Goal: Task Accomplishment & Management: Manage account settings

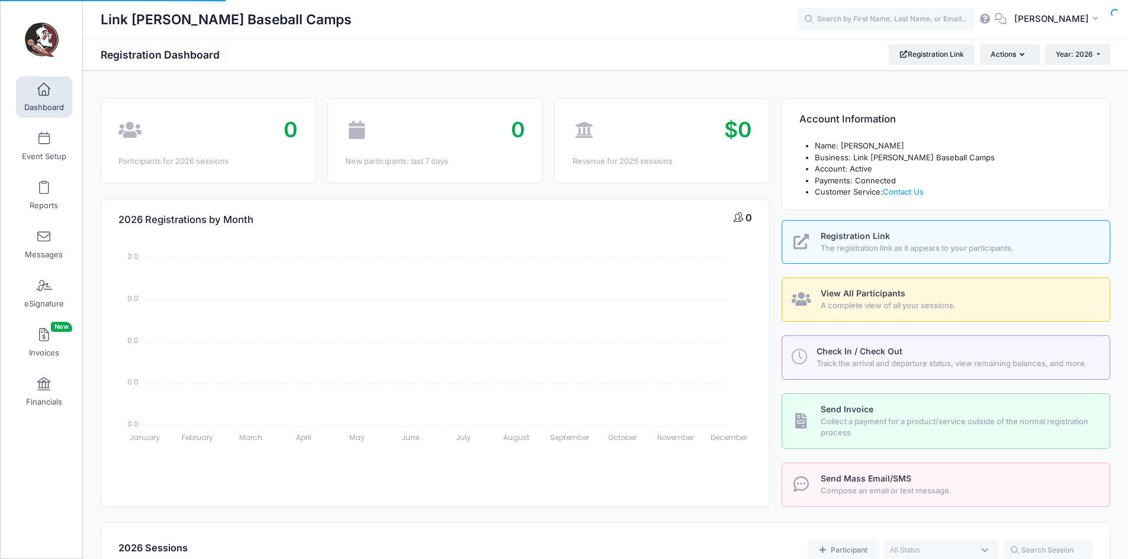
select select
click at [1057, 43] on div "Link Jarrett Baseball Camps Registration Dashboard Registration Link Actions Ye…" at bounding box center [605, 54] width 1045 height 33
click at [1059, 46] on button "Year: 2026" at bounding box center [1077, 54] width 65 height 20
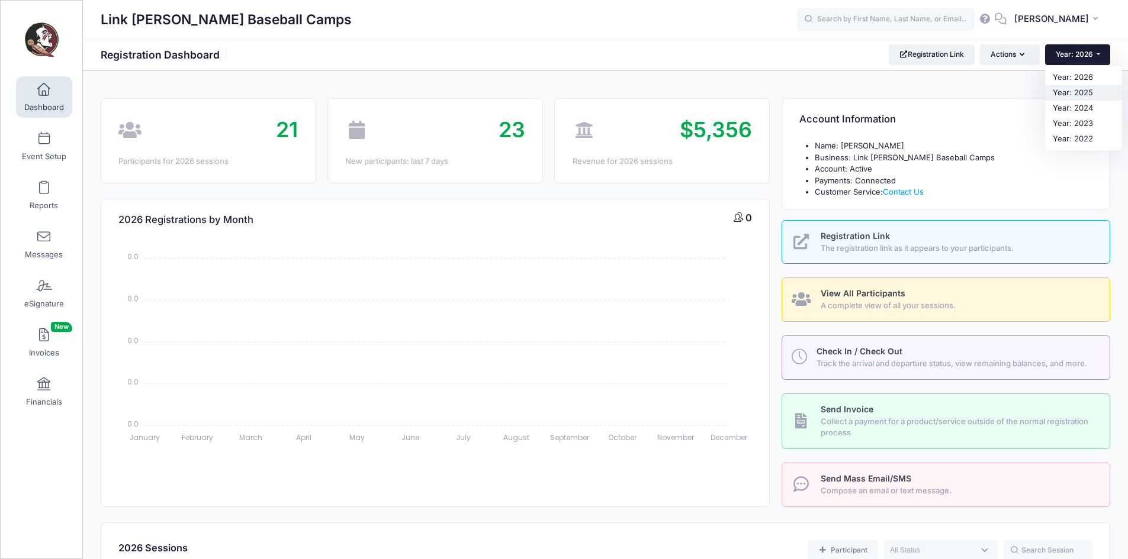
click at [1061, 94] on link "Year: 2025" at bounding box center [1083, 92] width 77 height 15
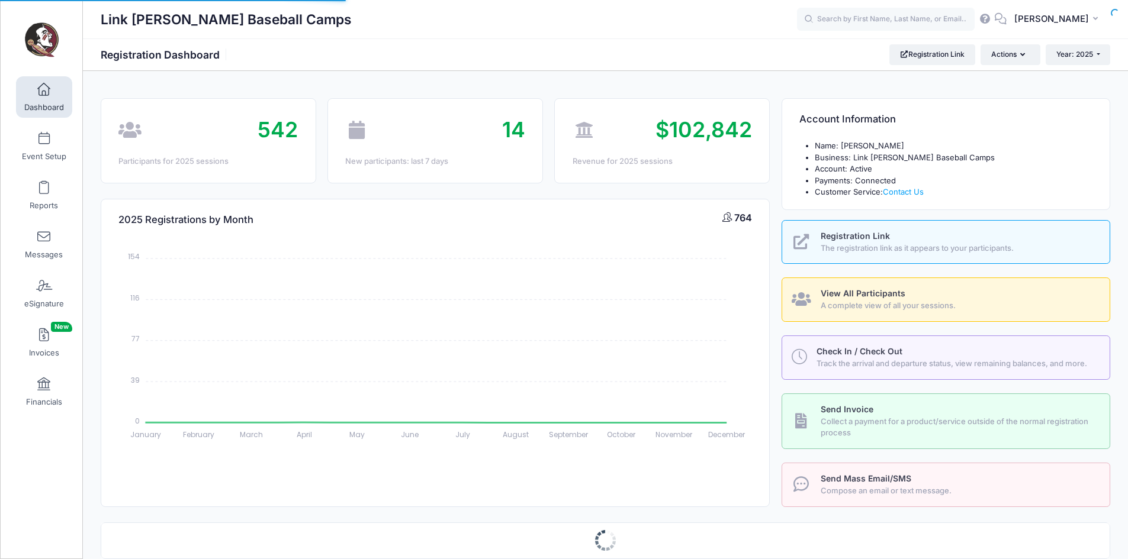
select select
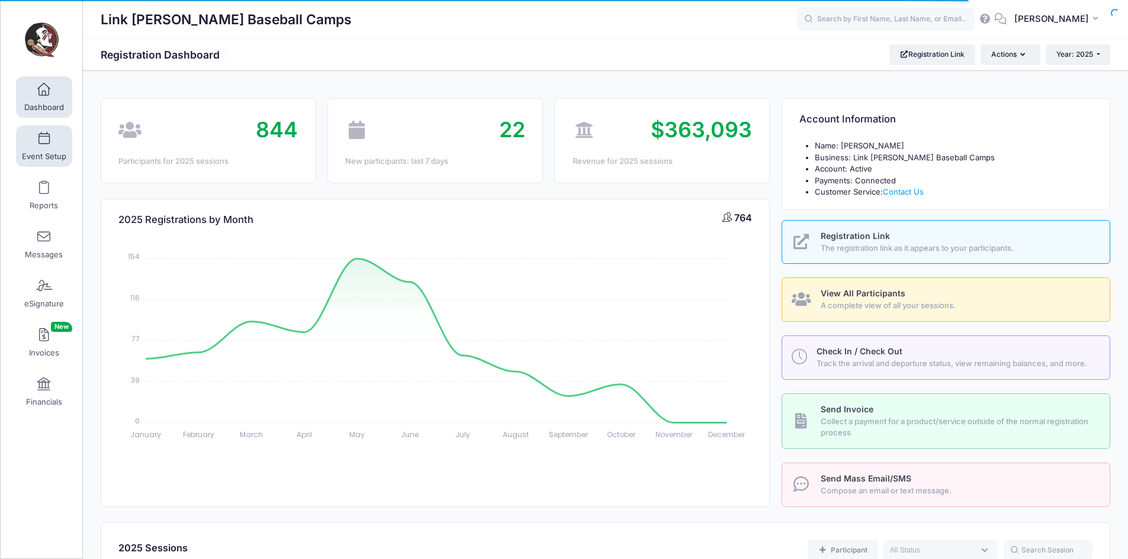
click at [34, 128] on link "Event Setup" at bounding box center [44, 146] width 56 height 41
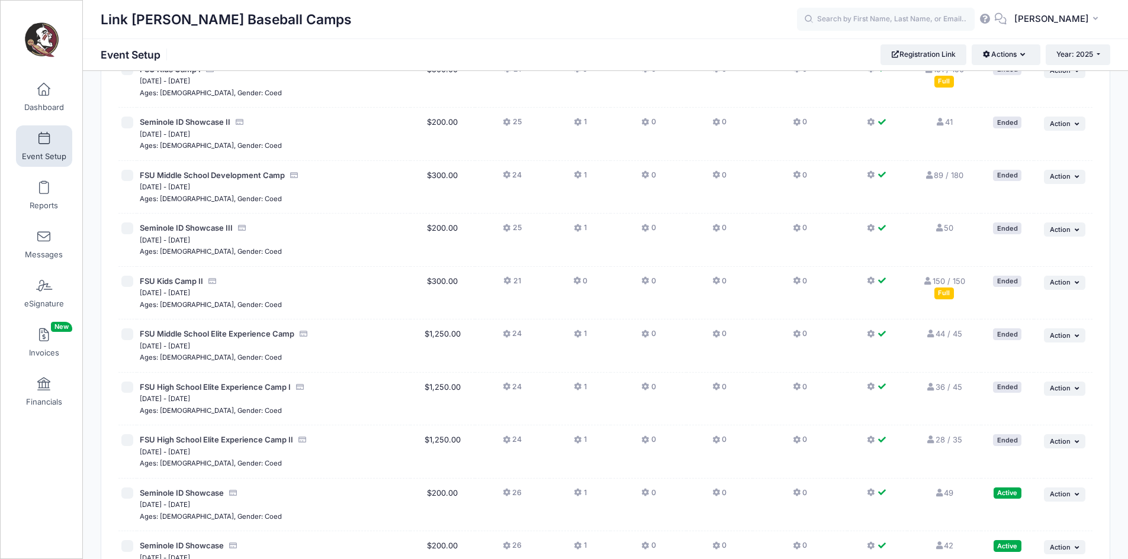
scroll to position [340, 0]
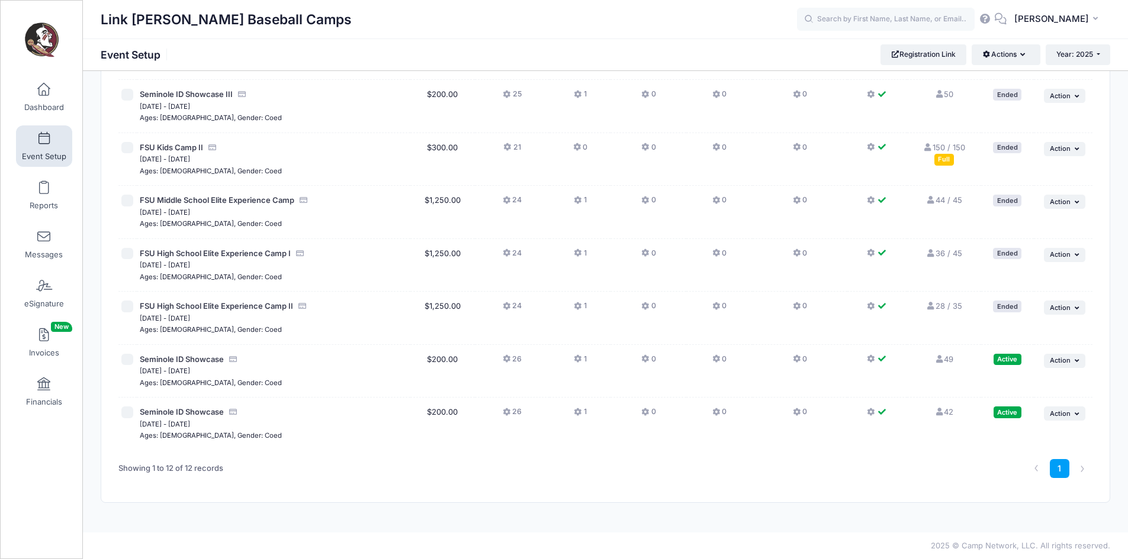
click at [948, 409] on link "42 Full" at bounding box center [943, 411] width 19 height 9
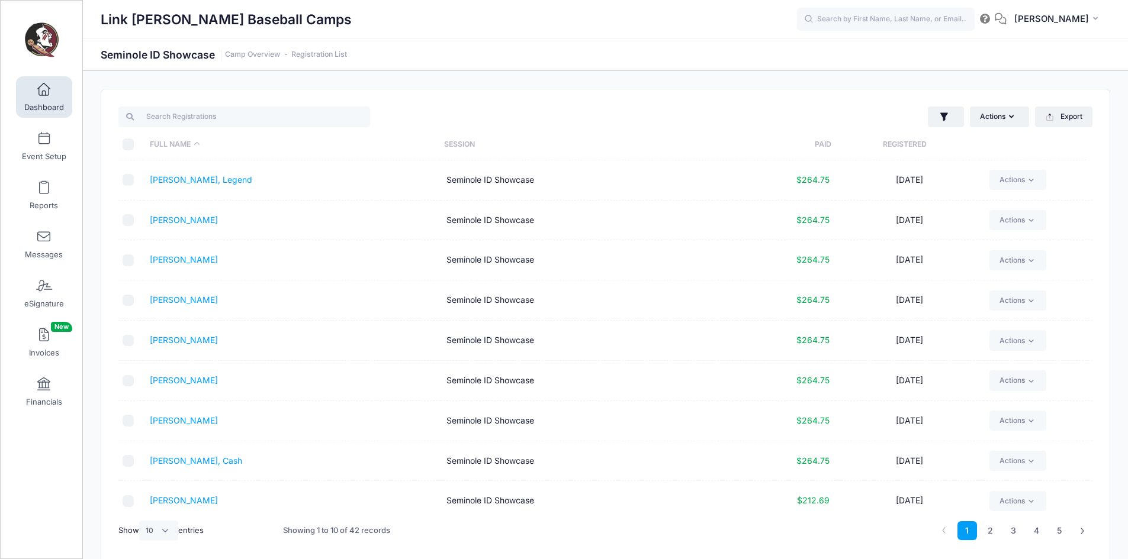
scroll to position [49, 0]
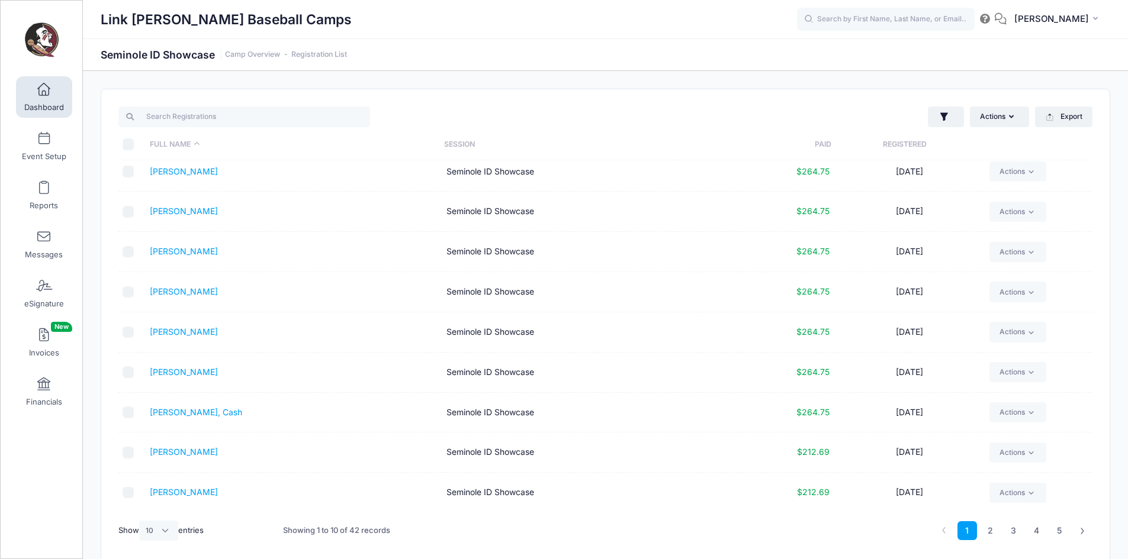
click at [170, 519] on div "Show All 10 25 50 entries" at bounding box center [160, 531] width 85 height 36
click at [160, 542] on div "Show All 10 25 50 entries" at bounding box center [160, 531] width 85 height 36
click at [162, 538] on select "All 10 25 50" at bounding box center [158, 531] width 39 height 20
select select "-1"
click at [141, 521] on select "All 10 25 50" at bounding box center [158, 531] width 39 height 20
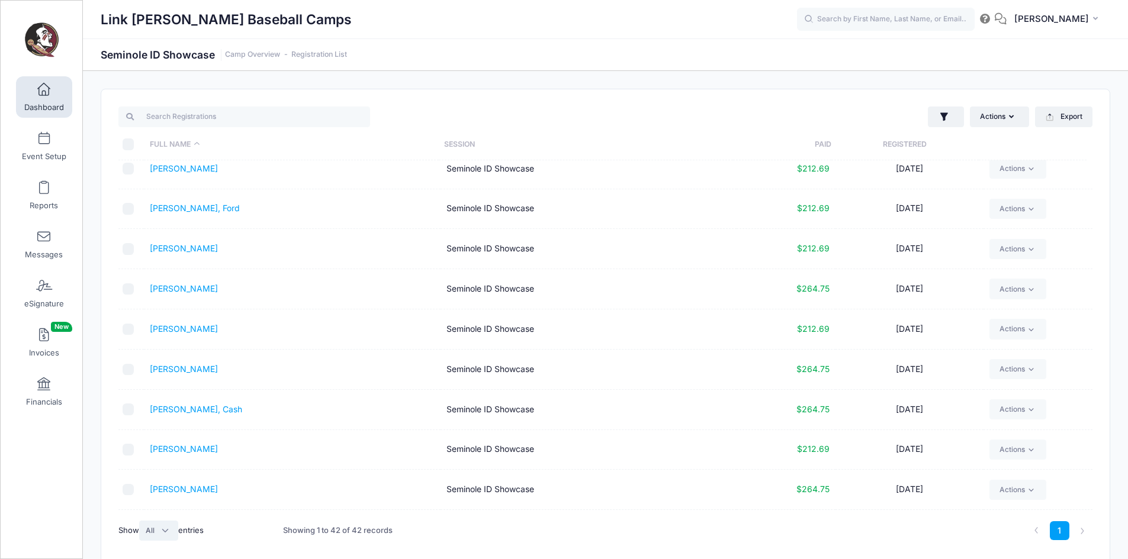
scroll to position [974, 0]
click at [168, 252] on link "Meyer, Javin" at bounding box center [184, 250] width 68 height 10
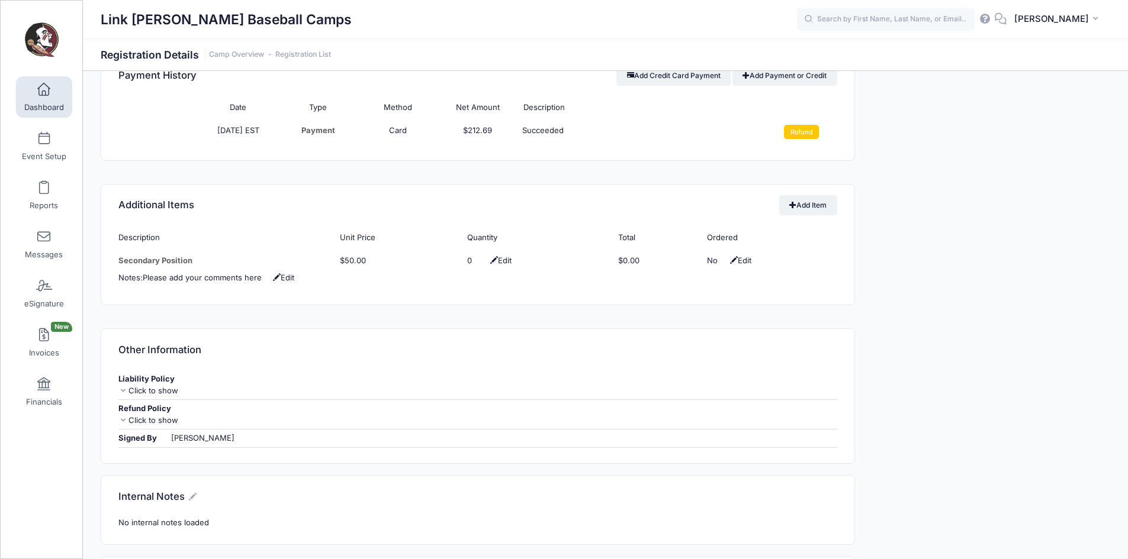
scroll to position [967, 0]
click at [810, 136] on input "Refund" at bounding box center [801, 133] width 35 height 14
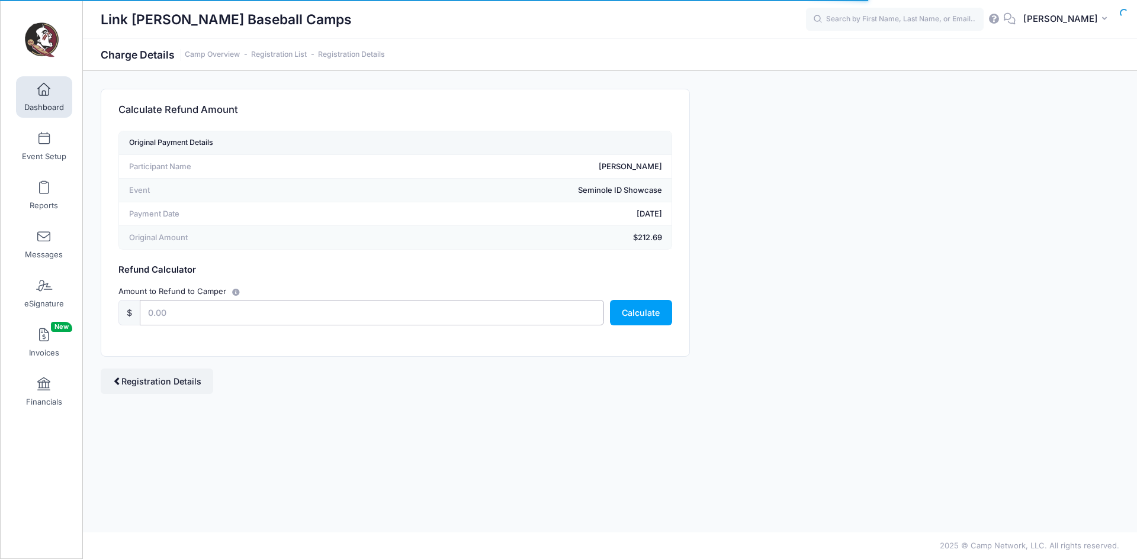
click at [546, 304] on input "text" at bounding box center [372, 312] width 464 height 25
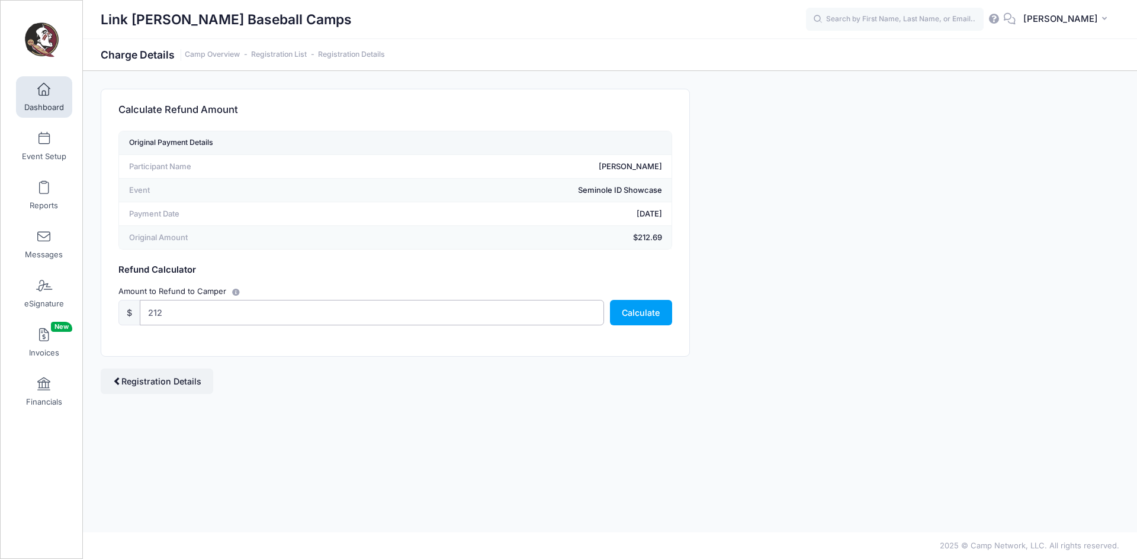
type input "212.69"
click at [630, 324] on button "Calculate" at bounding box center [641, 312] width 62 height 25
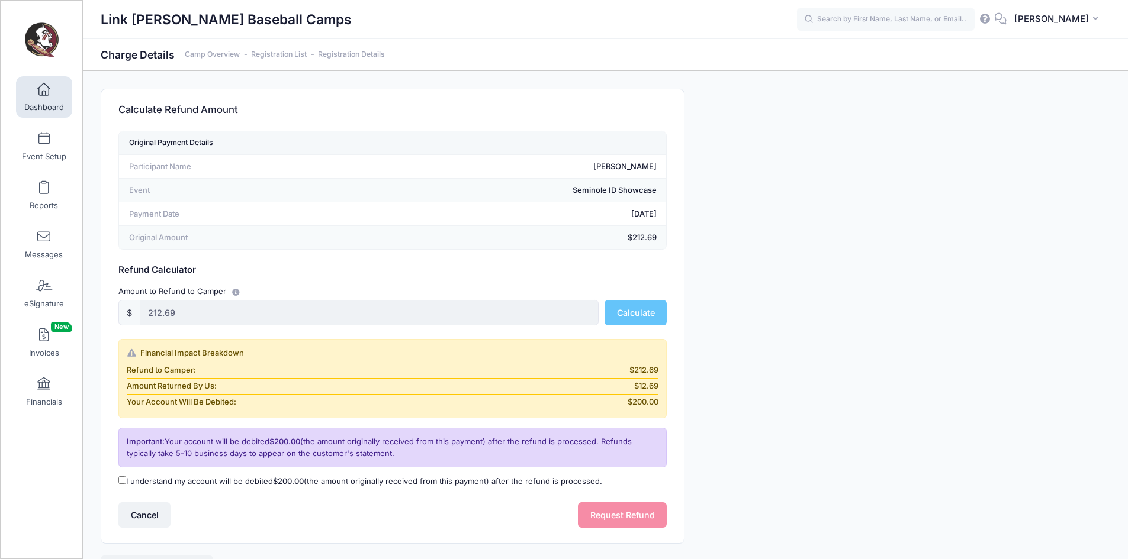
click at [259, 489] on div "I understand my account will be debited $200.00 (the amount originally received…" at bounding box center [392, 482] width 559 height 24
click at [246, 477] on label "I understand my account will be debited $200.00 (the amount originally received…" at bounding box center [360, 482] width 484 height 12
click at [126, 477] on input "I understand my account will be debited $200.00 (the amount originally received…" at bounding box center [122, 481] width 8 height 8
checkbox input "true"
click at [584, 504] on button "Request Refund" at bounding box center [622, 515] width 89 height 25
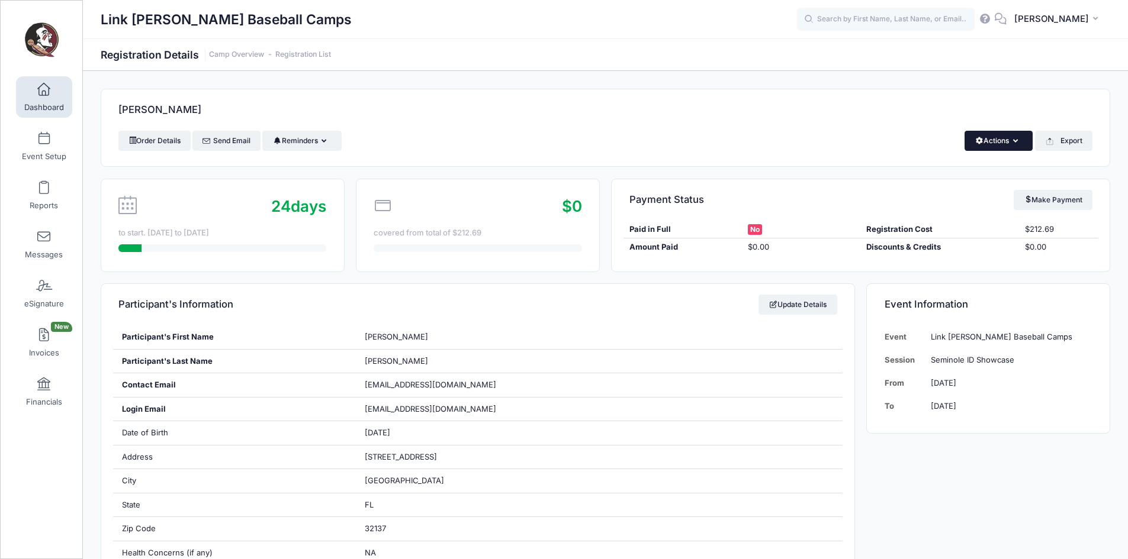
click at [997, 143] on button "Actions" at bounding box center [998, 141] width 68 height 20
click at [931, 245] on link "Delete" at bounding box center [958, 250] width 137 height 22
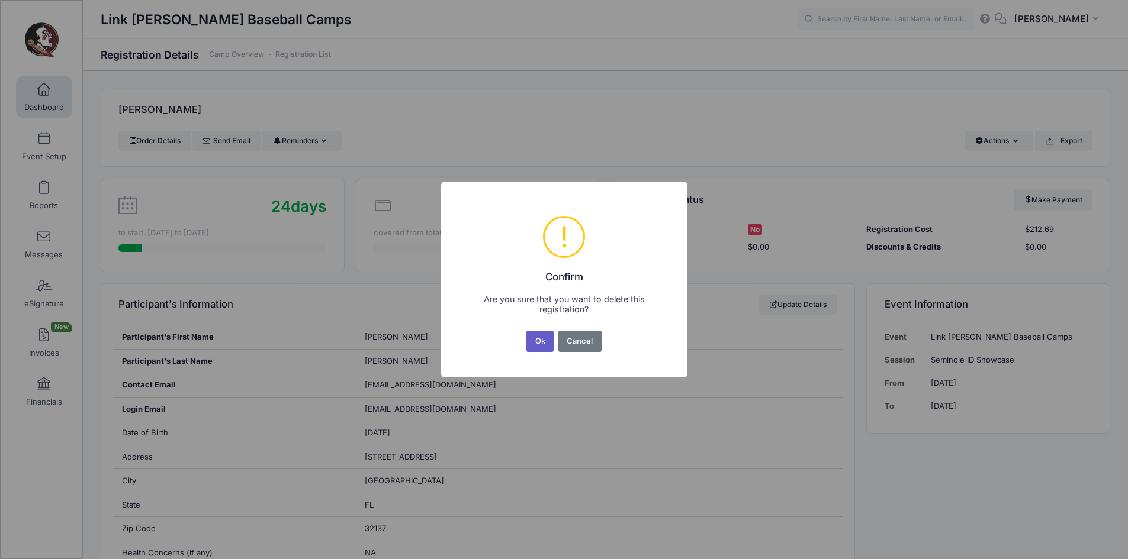
click at [533, 344] on button "Ok" at bounding box center [539, 341] width 27 height 21
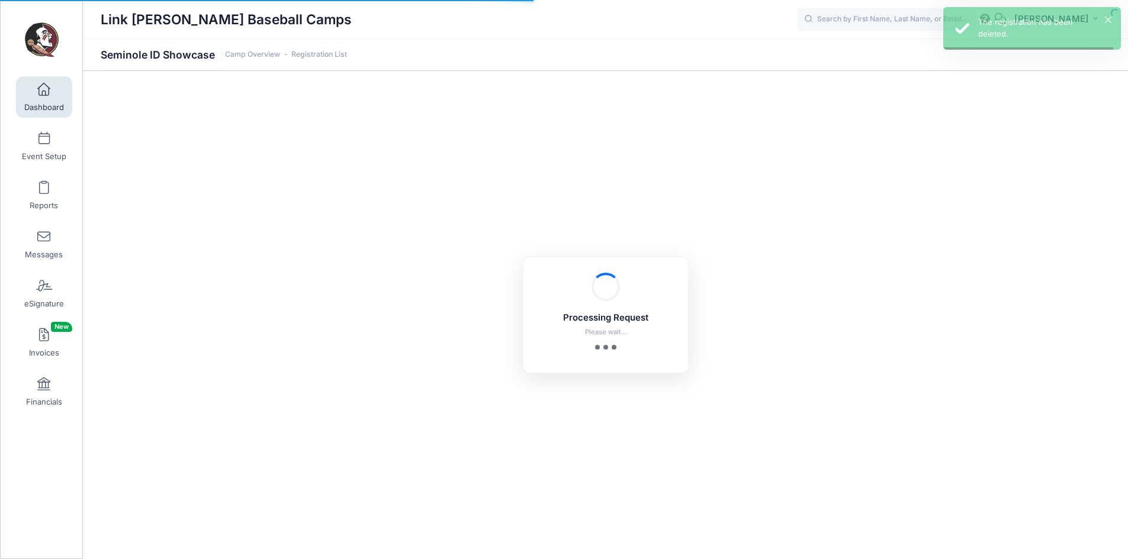
select select "10"
